Goal: Task Accomplishment & Management: Manage account settings

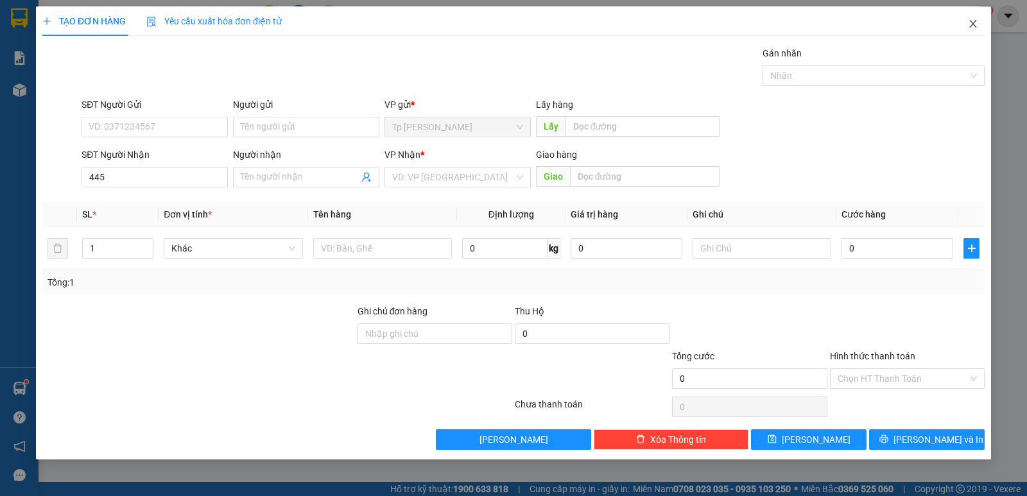
click at [973, 34] on span "Close" at bounding box center [973, 24] width 36 height 36
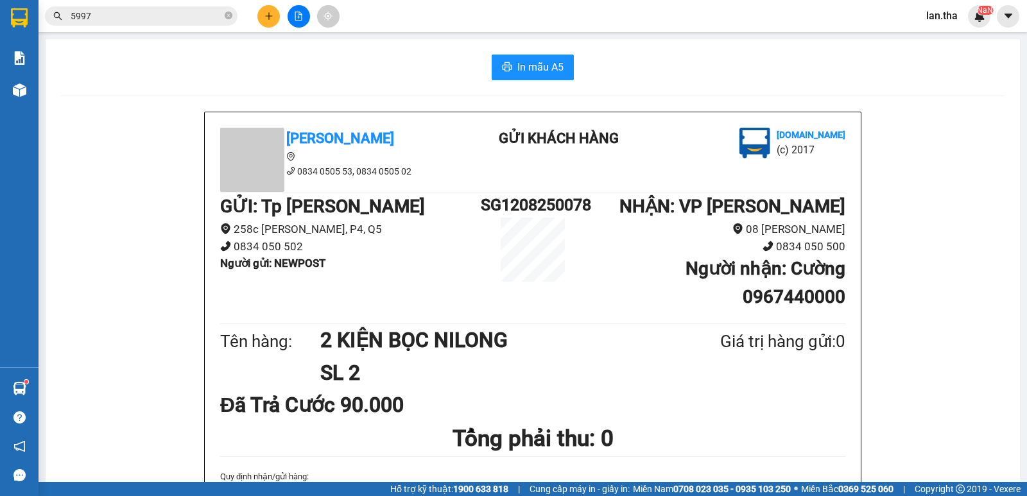
click at [931, 17] on span "lan.tha" at bounding box center [942, 16] width 52 height 16
click at [964, 44] on span "Đăng xuất" at bounding box center [963, 40] width 54 height 14
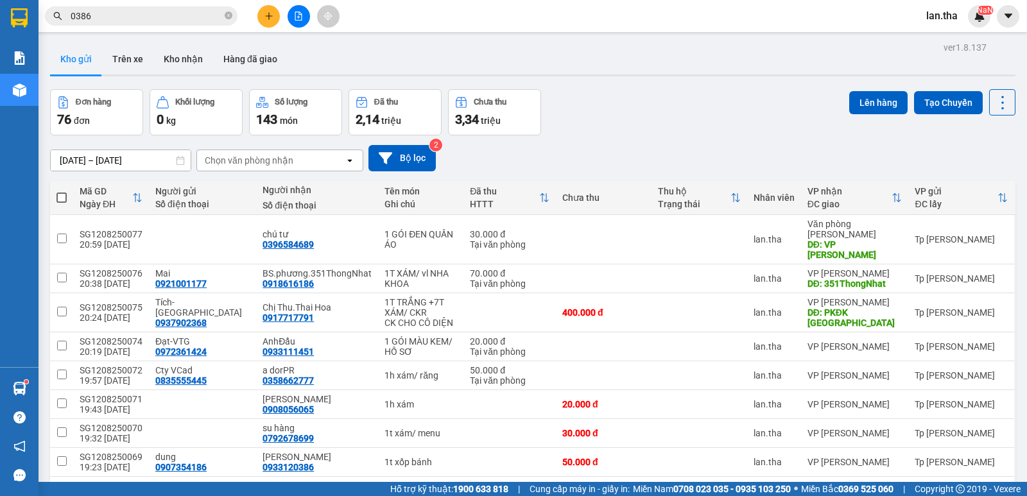
click at [936, 18] on span "lan.tha" at bounding box center [942, 16] width 52 height 16
click at [936, 53] on li "Đổi mật khẩu" at bounding box center [957, 60] width 82 height 21
click at [936, 44] on div "Kho gửi Trên xe Kho nhận Hàng đã giao" at bounding box center [532, 61] width 965 height 34
click at [941, 15] on span "lan.tha" at bounding box center [942, 16] width 52 height 16
click at [946, 33] on span "Đăng xuất" at bounding box center [963, 40] width 54 height 14
